Goal: Task Accomplishment & Management: Manage account settings

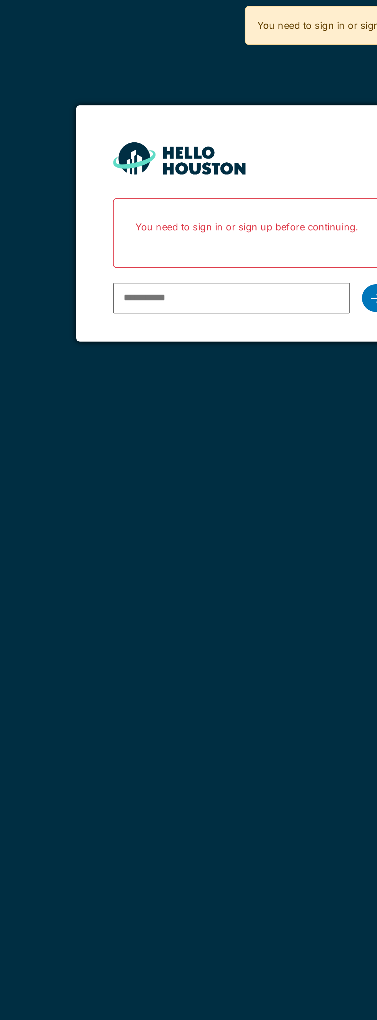
click at [168, 158] on input "email" at bounding box center [177, 156] width 123 height 16
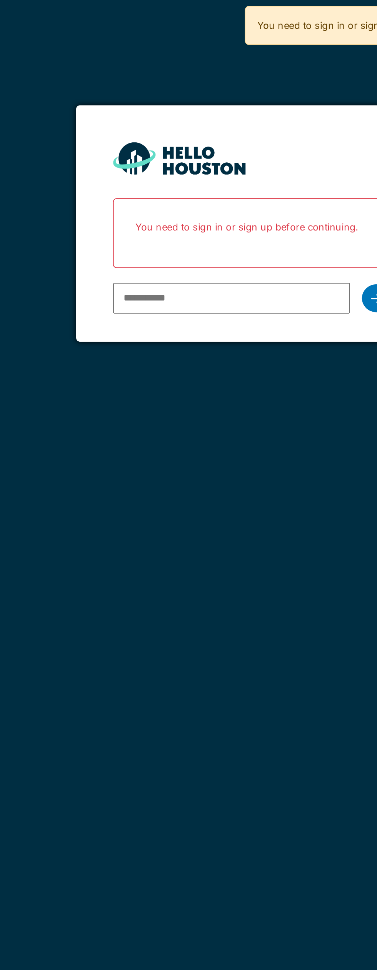
type input "**********"
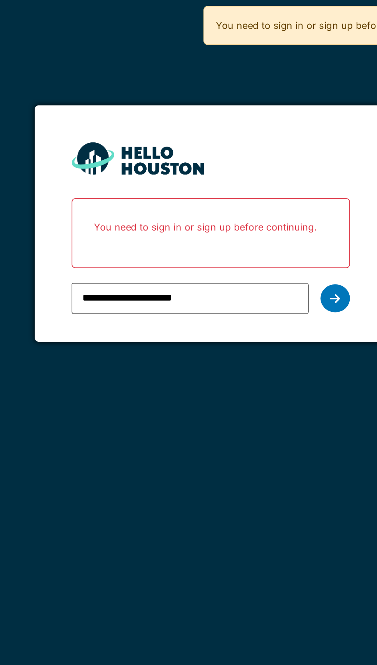
click at [253, 154] on icon at bounding box center [253, 156] width 5 height 6
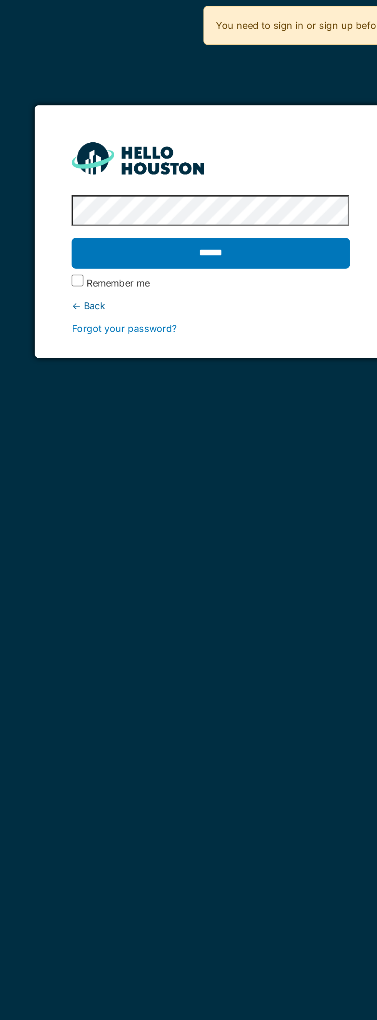
click at [232, 132] on input "******" at bounding box center [188, 132] width 145 height 16
